Goal: Information Seeking & Learning: Learn about a topic

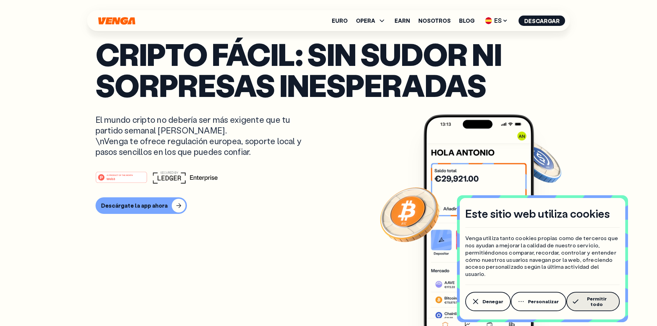
click at [586, 300] on span "Permitir todo" at bounding box center [596, 301] width 31 height 11
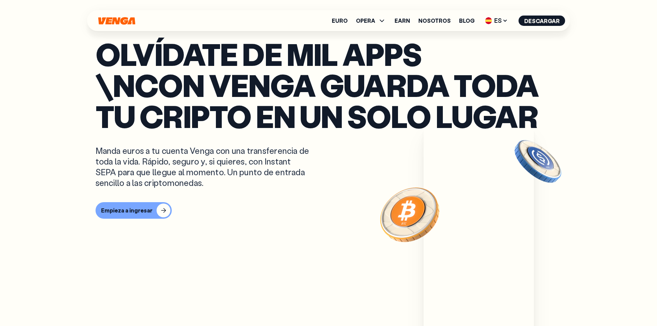
scroll to position [138, 0]
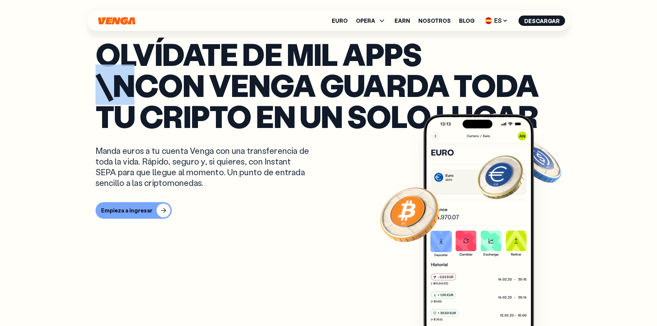
drag, startPoint x: 105, startPoint y: 101, endPoint x: 145, endPoint y: 100, distance: 40.4
click at [145, 99] on p "Olvídate de mil apps \nCon Venga guarda toda tu cripto en un solo lugar" at bounding box center [329, 84] width 466 height 93
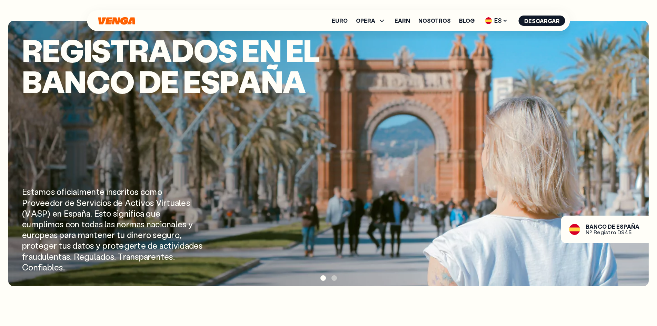
scroll to position [966, 0]
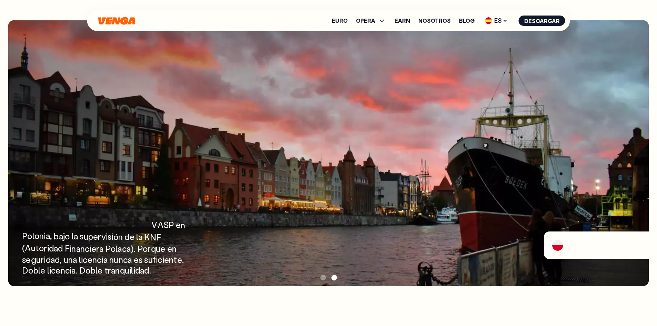
click at [336, 278] on span at bounding box center [334, 278] width 6 height 6
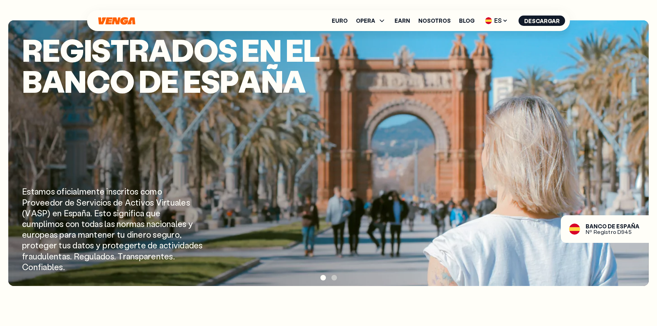
click at [337, 277] on div at bounding box center [328, 278] width 641 height 10
click at [335, 277] on span at bounding box center [334, 278] width 6 height 6
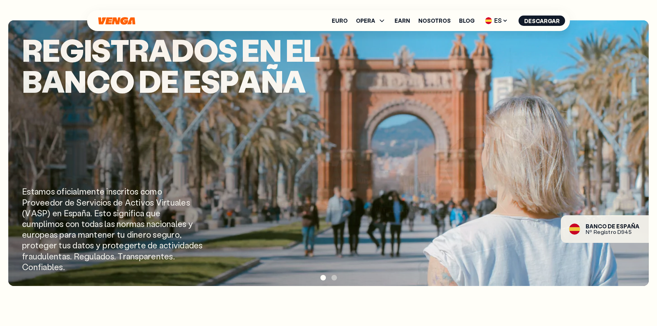
click at [83, 206] on div "E s t a m o s o f i c i a l m e n t e i n s c r i t o s c o m o P r o v e e d o…" at bounding box center [113, 229] width 183 height 86
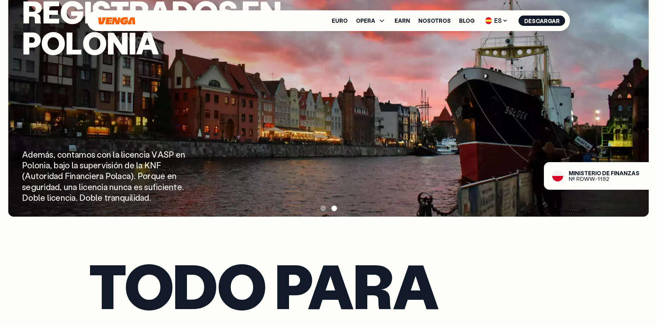
scroll to position [1035, 0]
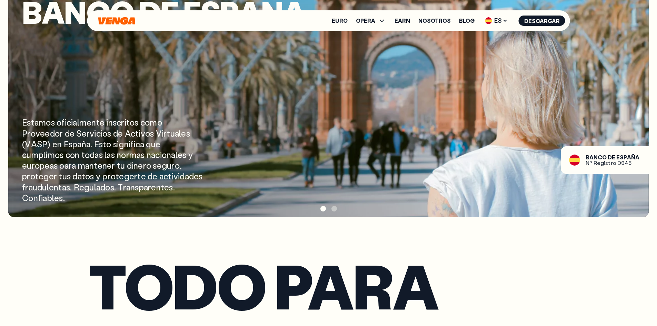
click at [333, 210] on span at bounding box center [334, 209] width 6 height 6
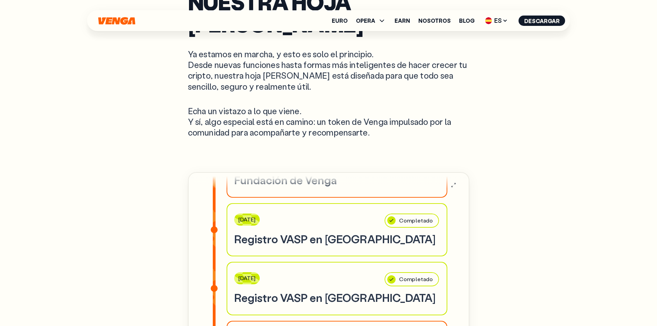
scroll to position [0, 0]
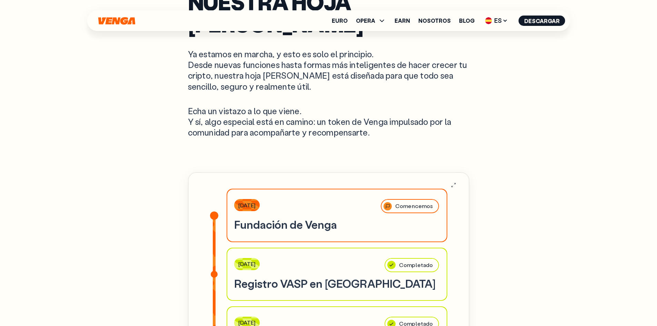
click at [397, 198] on div "Comencemos" at bounding box center [410, 206] width 60 height 16
click at [287, 217] on h3 "Fundación de Venga" at bounding box center [337, 224] width 206 height 14
click at [280, 276] on h3 "Registro VASP en [GEOGRAPHIC_DATA]" at bounding box center [337, 283] width 206 height 14
click at [281, 276] on h3 "Registro VASP en [GEOGRAPHIC_DATA]" at bounding box center [337, 283] width 206 height 14
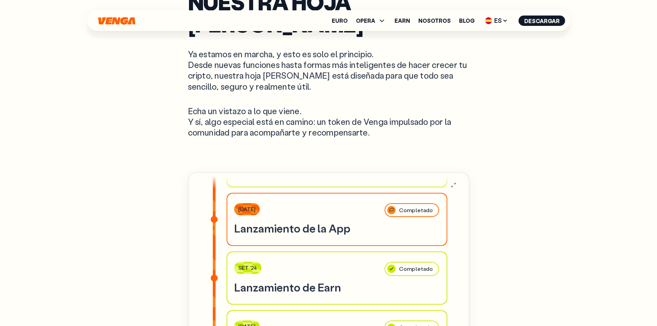
scroll to position [241, 0]
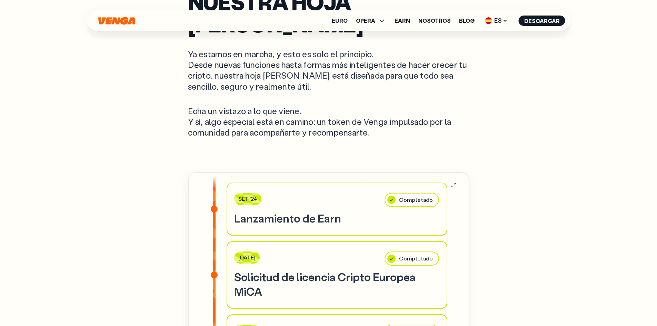
click at [275, 270] on h3 "Solicitud de licencia Cripto Europea MiCA" at bounding box center [337, 284] width 206 height 29
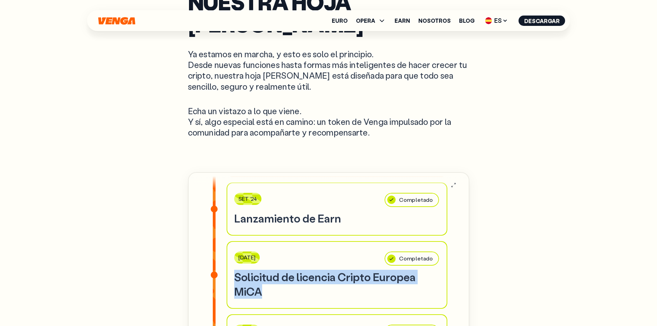
click at [275, 270] on h3 "Solicitud de licencia Cripto Europea MiCA" at bounding box center [337, 284] width 206 height 29
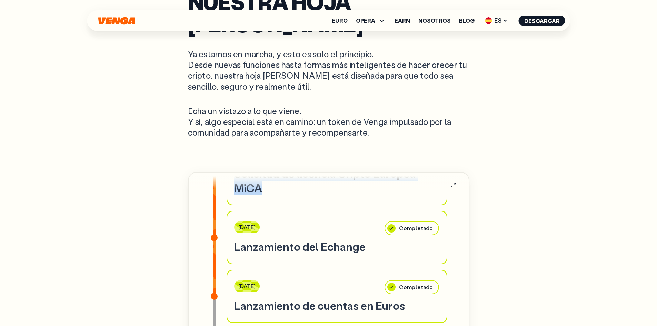
scroll to position [379, 0]
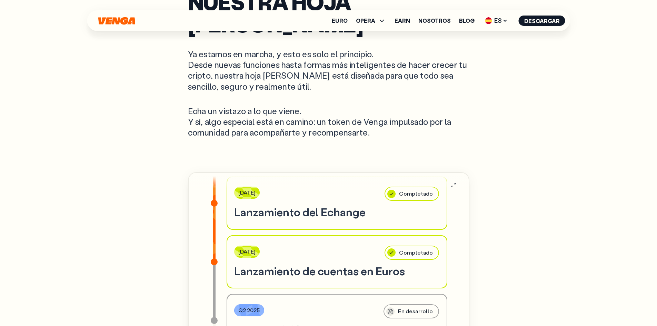
click at [347, 205] on h3 "Lanzamiento del Echange" at bounding box center [337, 212] width 206 height 14
click at [346, 205] on h3 "Lanzamiento del Echange" at bounding box center [337, 212] width 206 height 14
drag, startPoint x: 319, startPoint y: 190, endPoint x: 368, endPoint y: 188, distance: 49.0
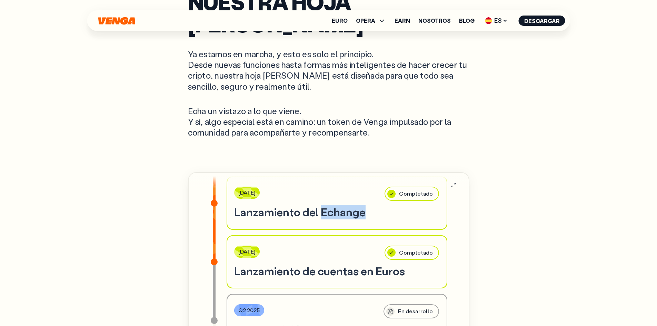
click at [368, 205] on h3 "Lanzamiento del Echange" at bounding box center [337, 212] width 206 height 14
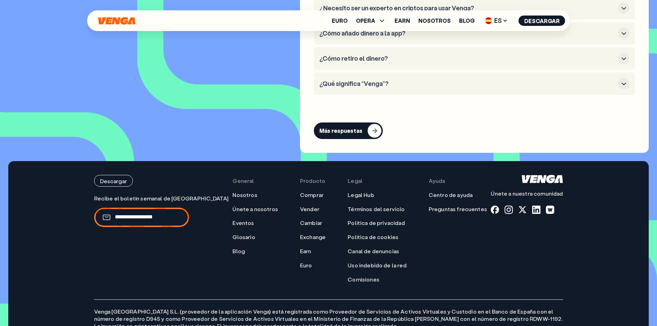
scroll to position [3350, 0]
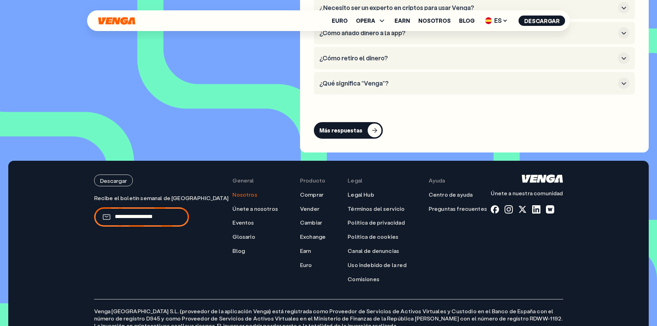
click at [238, 191] on link "Nosotros" at bounding box center [244, 194] width 24 height 7
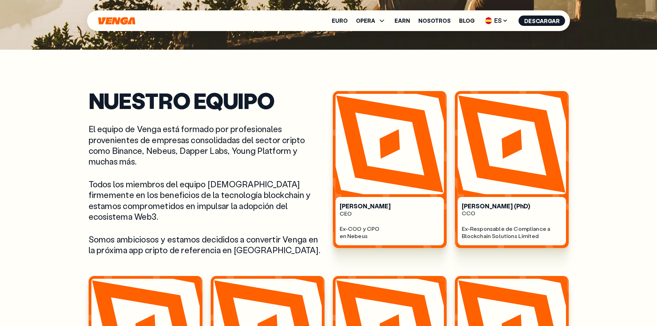
scroll to position [276, 0]
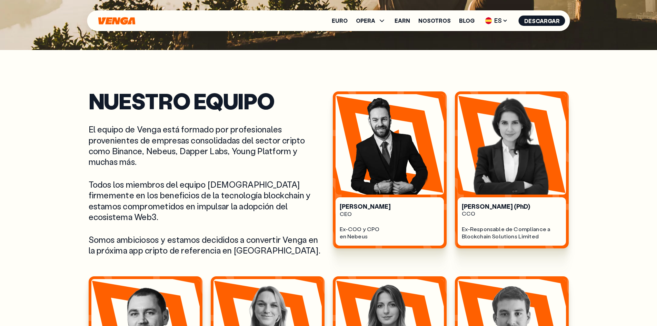
click at [135, 201] on p "Todos los miembros del equipo [DEMOGRAPHIC_DATA] firmemente en los beneficios d…" at bounding box center [207, 200] width 236 height 43
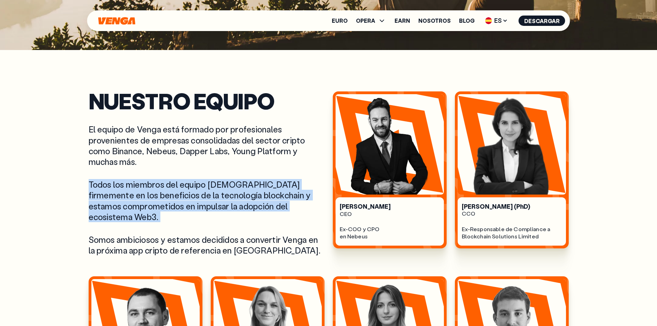
click at [135, 201] on p "Todos los miembros del equipo [DEMOGRAPHIC_DATA] firmemente en los beneficios d…" at bounding box center [207, 200] width 236 height 43
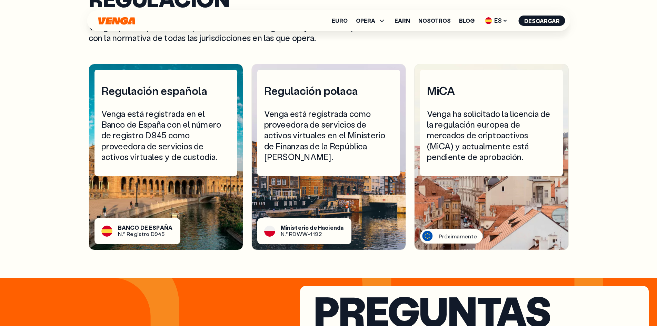
scroll to position [2346, 0]
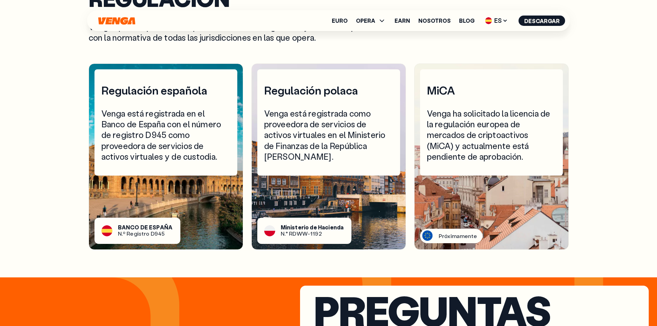
click at [455, 234] on div "Próximamente" at bounding box center [458, 235] width 39 height 7
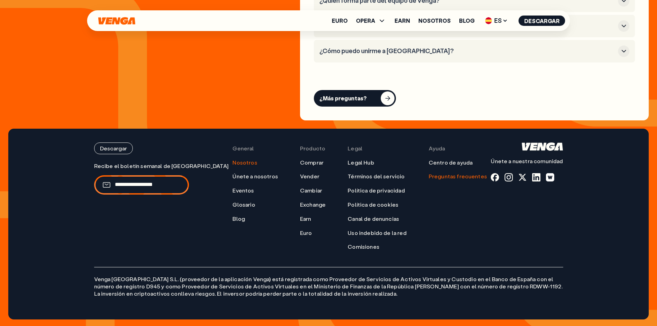
scroll to position [2826, 0]
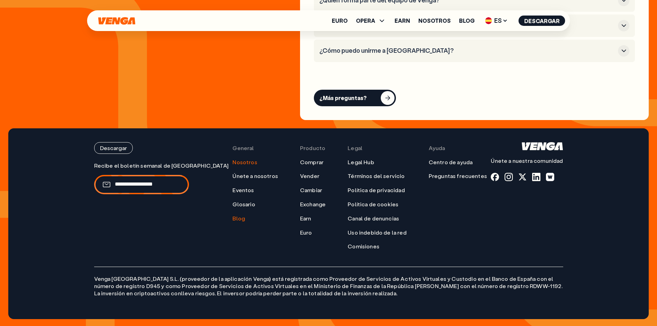
click at [232, 217] on link "Blog" at bounding box center [238, 218] width 12 height 7
click at [403, 20] on link "Earn" at bounding box center [403, 21] width 16 height 6
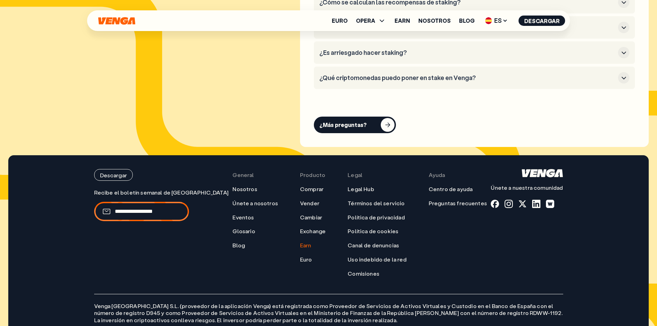
scroll to position [3745, 0]
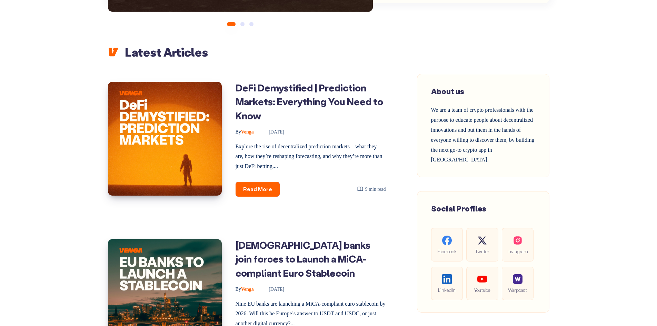
scroll to position [172, 0]
